Goal: Navigation & Orientation: Find specific page/section

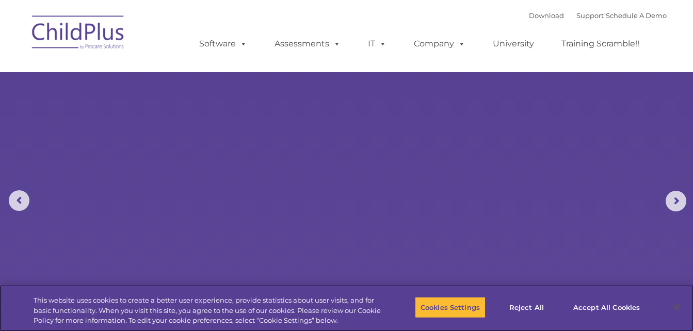
select select "MEDIUM"
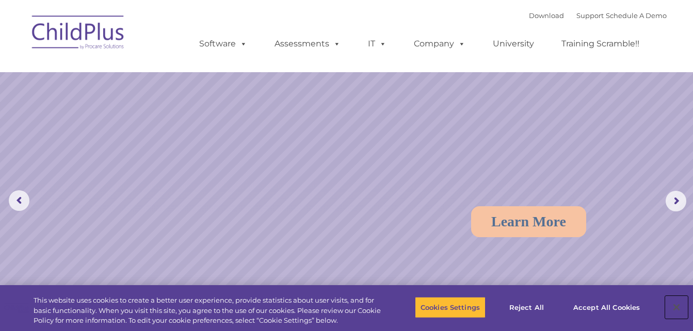
click at [676, 309] on button "Close" at bounding box center [676, 307] width 23 height 23
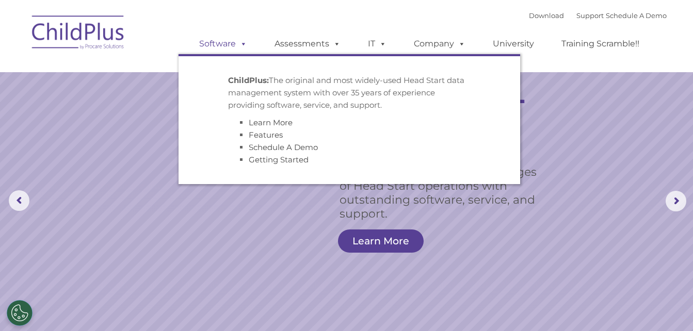
click at [213, 46] on link "Software" at bounding box center [223, 44] width 69 height 21
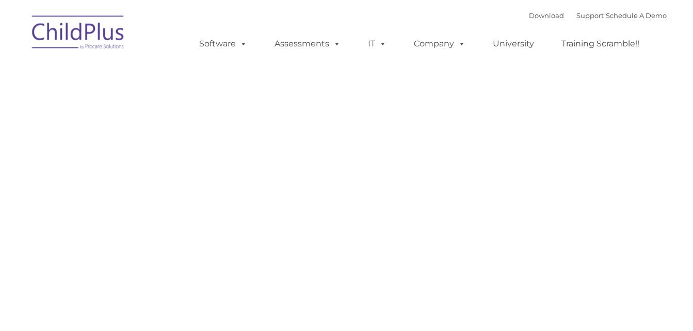
click at [301, 38] on link "Assessments" at bounding box center [307, 44] width 87 height 21
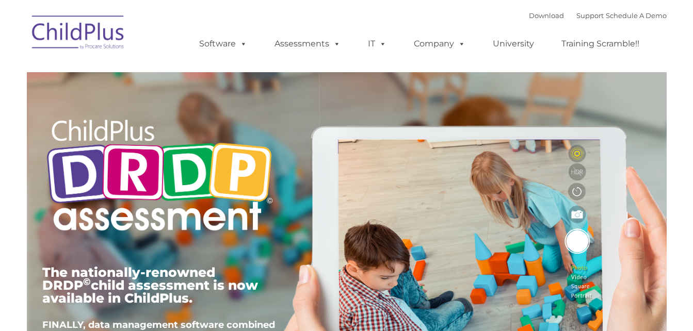
click at [621, 278] on div "The nationally-renowned DRDP © child assessment is now available in ChildPlus. …" at bounding box center [347, 238] width 624 height 369
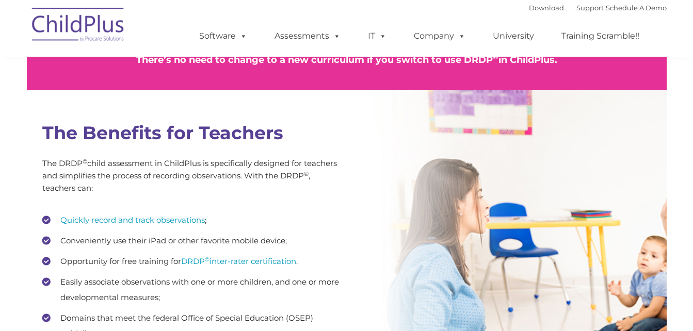
scroll to position [1348, 0]
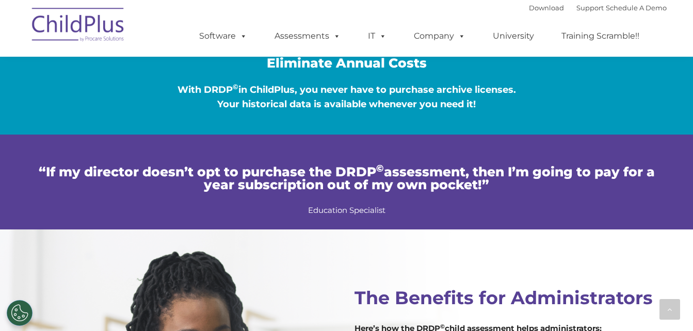
type input ""
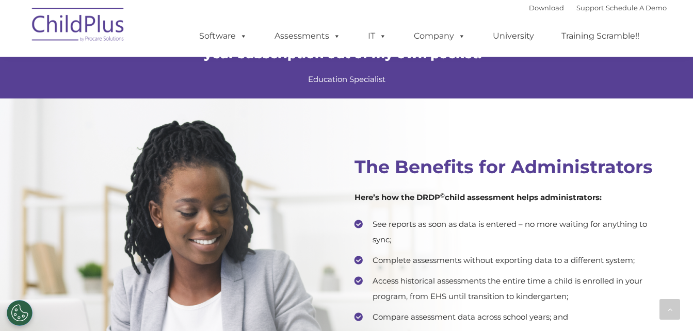
scroll to position [1941, 0]
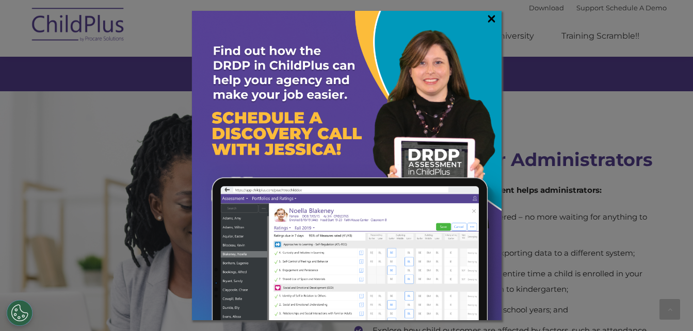
click at [494, 19] on link "×" at bounding box center [492, 18] width 12 height 10
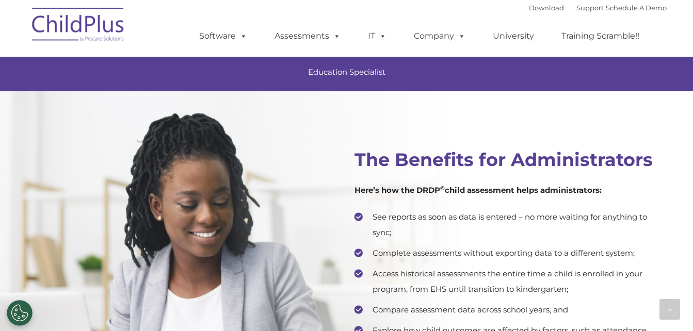
click at [69, 20] on img at bounding box center [78, 27] width 103 height 52
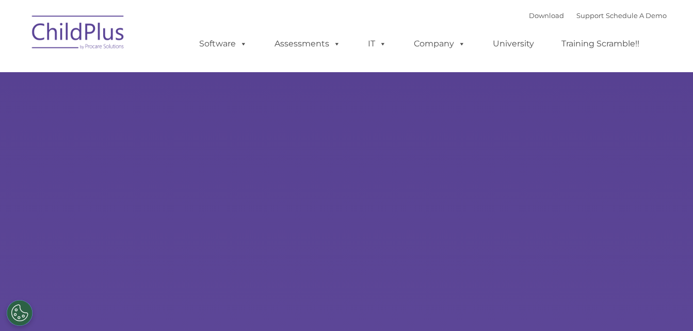
type input ""
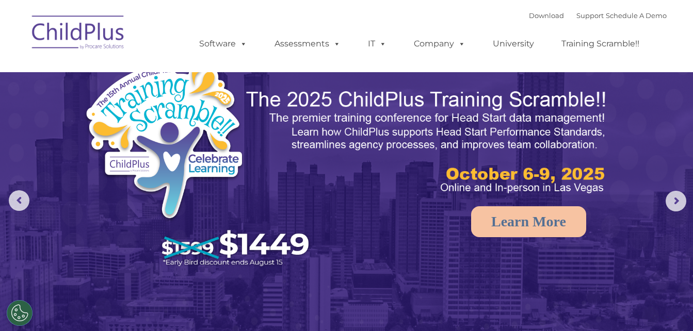
select select "MEDIUM"
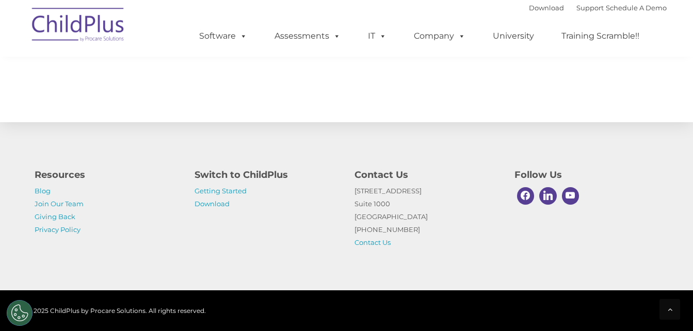
scroll to position [1201, 0]
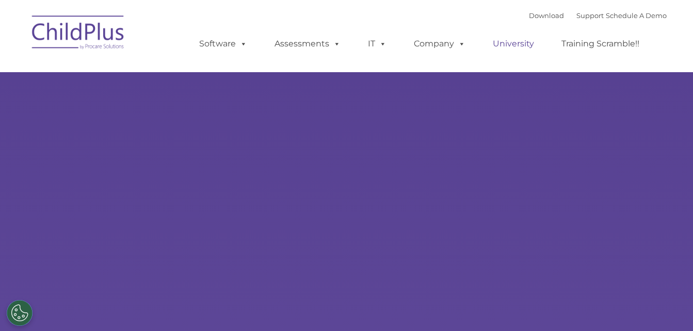
type input ""
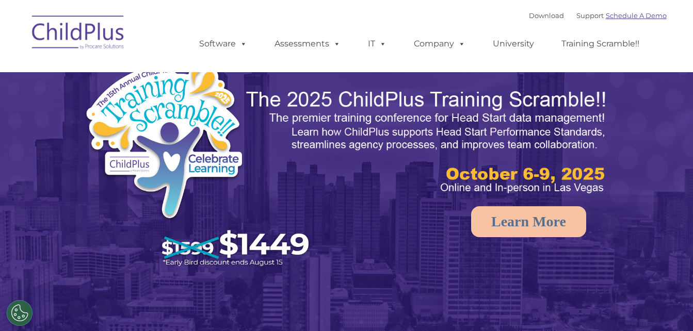
select select "MEDIUM"
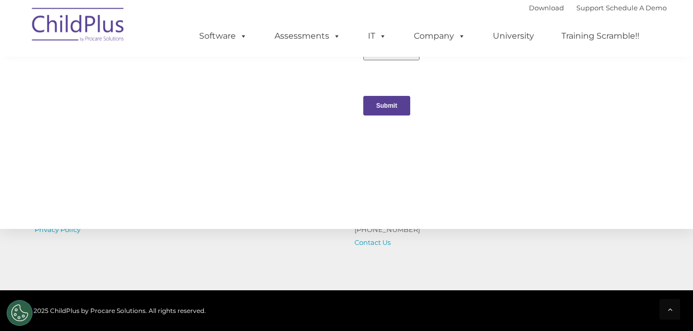
scroll to position [1201, 0]
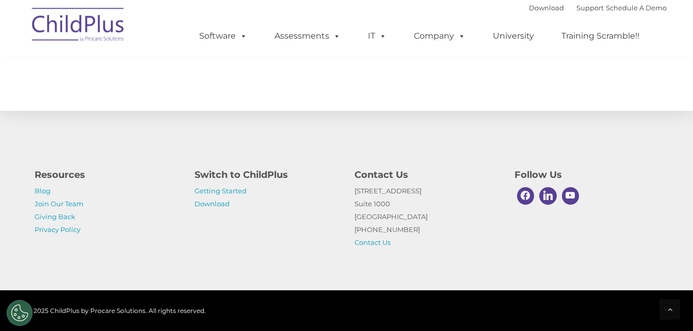
click at [278, 203] on p "Getting Started Download" at bounding box center [267, 198] width 145 height 26
